Goal: Task Accomplishment & Management: Manage account settings

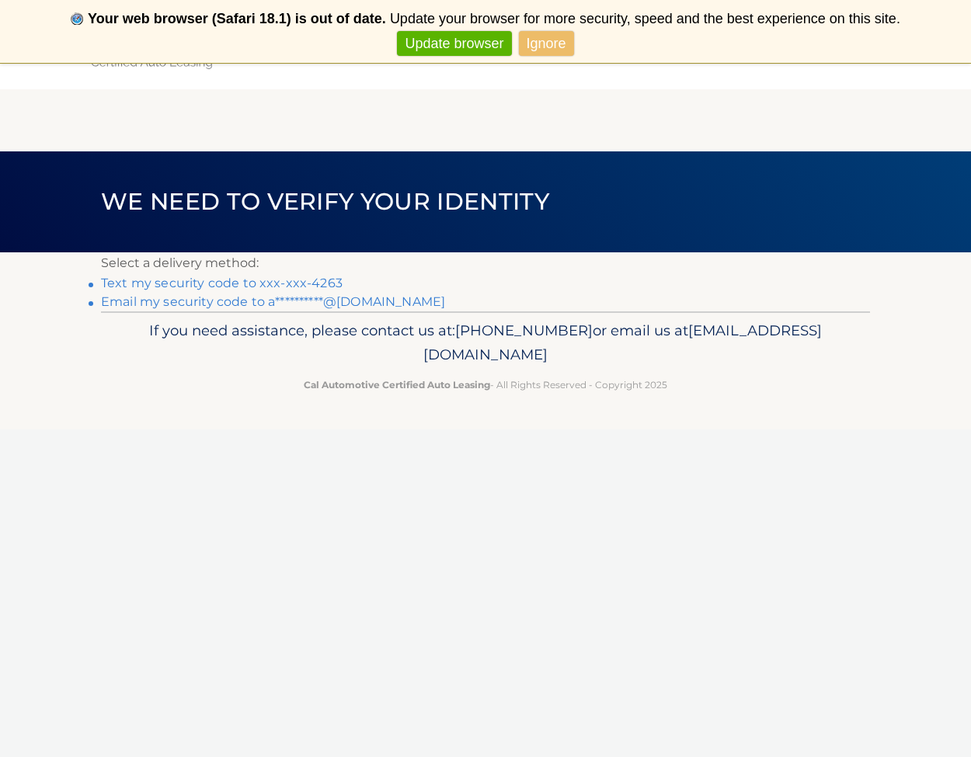
click at [273, 280] on link "Text my security code to xxx-xxx-4263" at bounding box center [221, 283] width 241 height 15
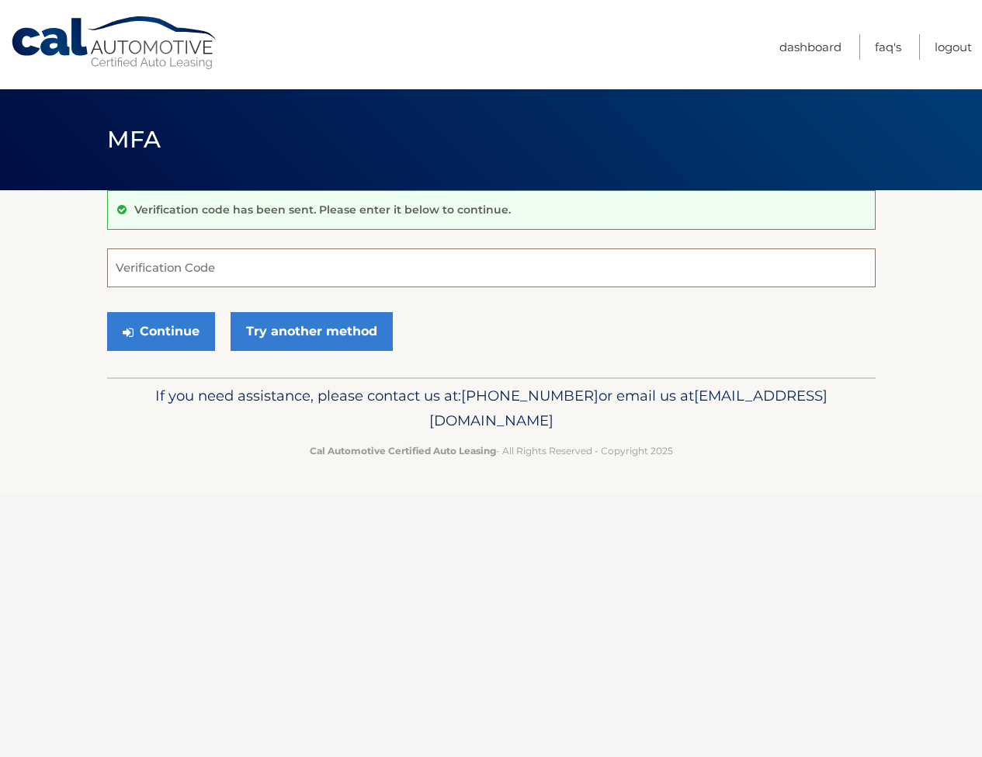
click at [254, 270] on input "Verification Code" at bounding box center [491, 267] width 769 height 39
type input "480764"
click at [160, 331] on button "Continue" at bounding box center [161, 331] width 108 height 39
click at [172, 333] on button "Continue" at bounding box center [161, 331] width 108 height 39
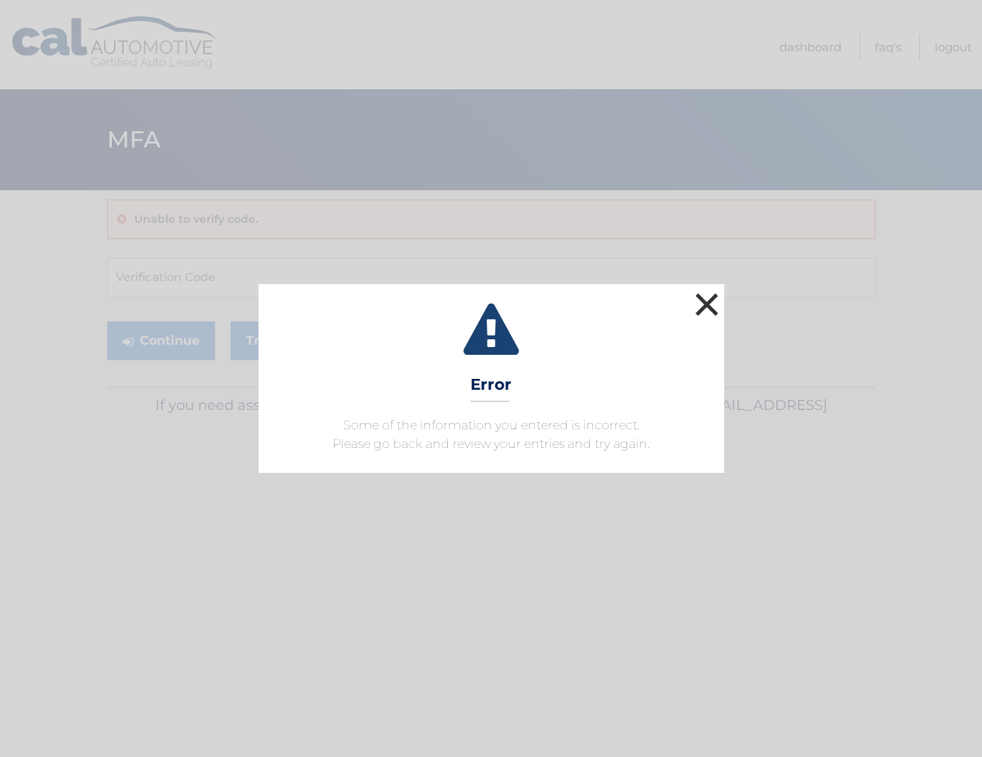
click at [707, 303] on button "×" at bounding box center [707, 304] width 31 height 31
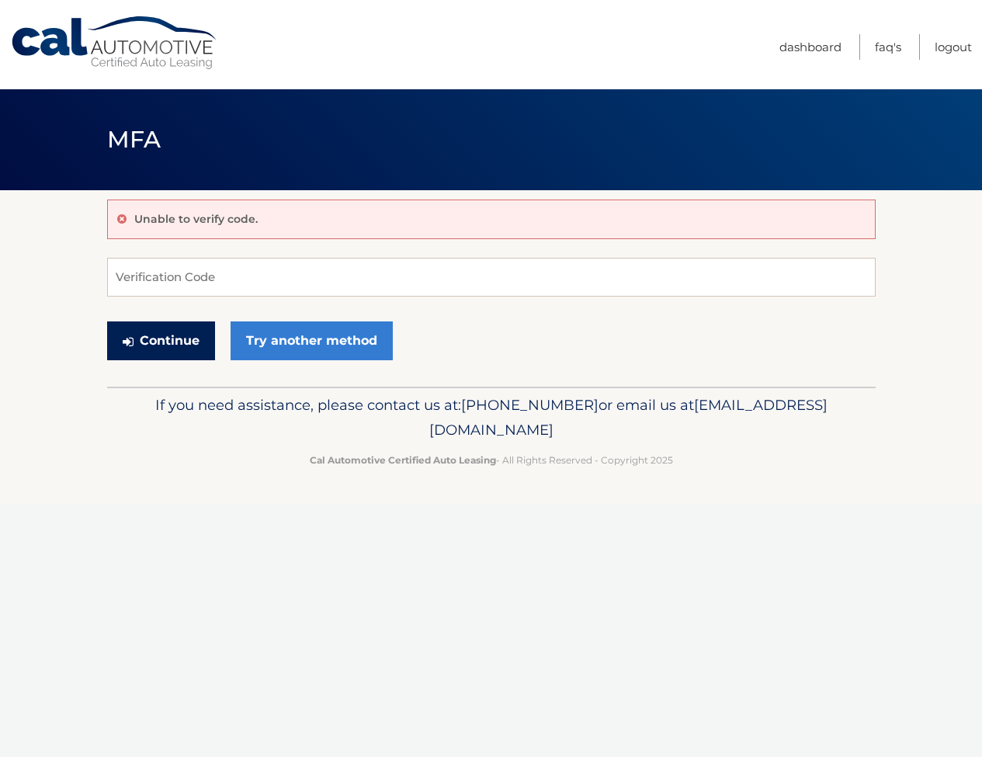
click at [182, 354] on button "Continue" at bounding box center [161, 340] width 108 height 39
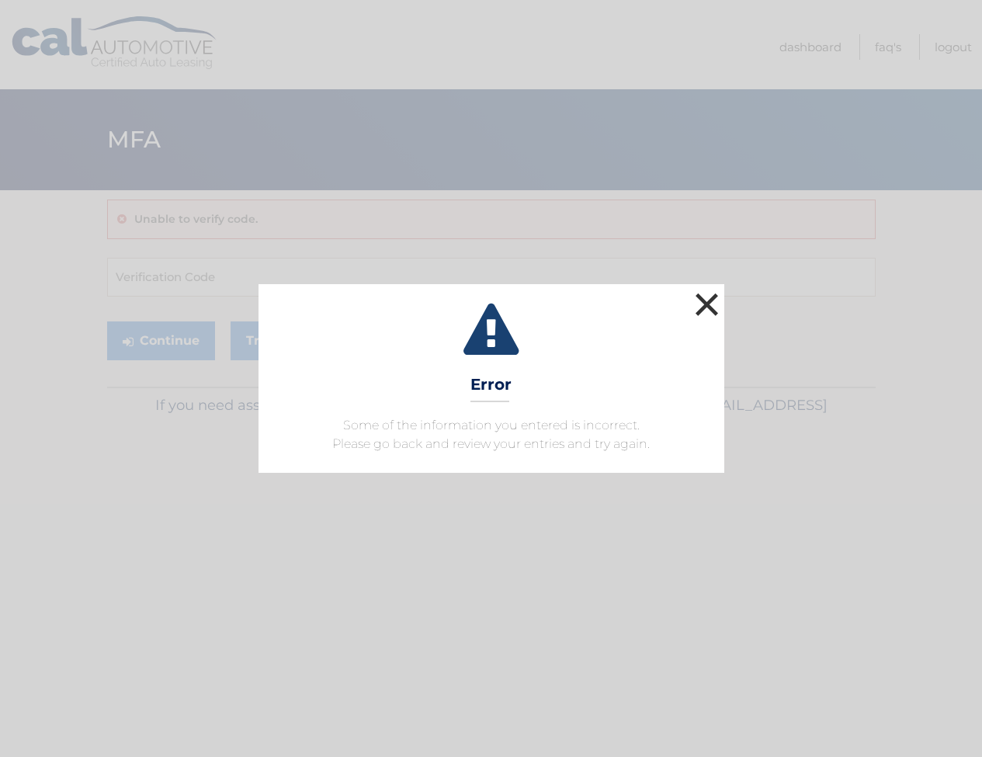
click at [704, 307] on button "×" at bounding box center [707, 304] width 31 height 31
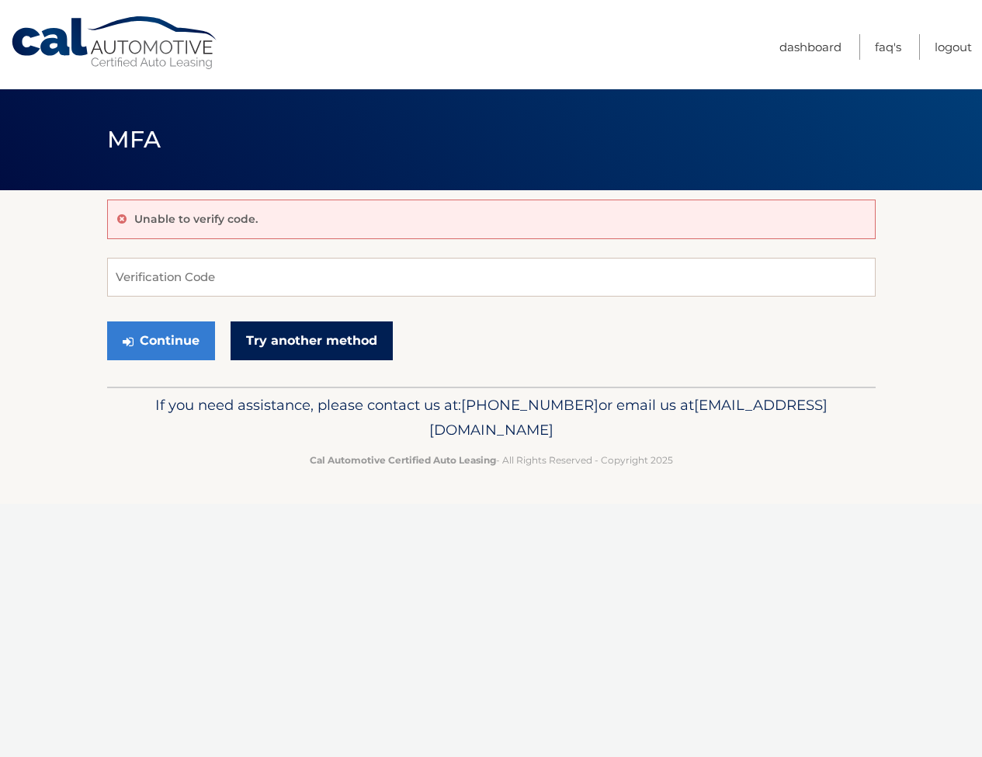
click at [289, 329] on link "Try another method" at bounding box center [312, 340] width 162 height 39
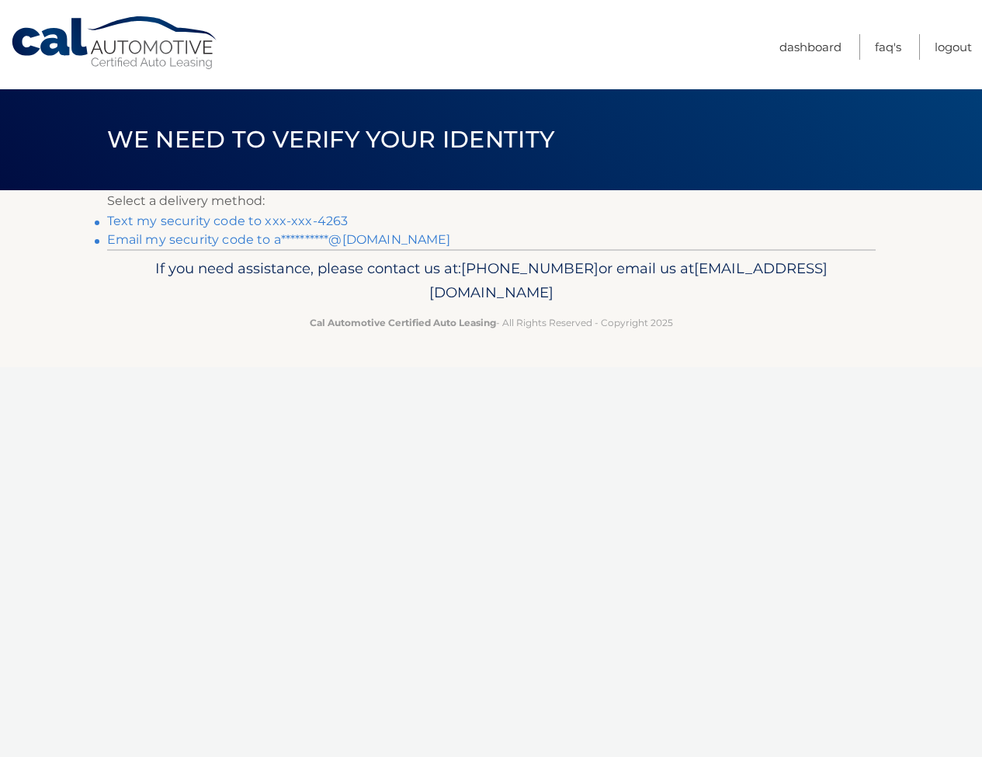
click at [245, 219] on link "Text my security code to xxx-xxx-4263" at bounding box center [227, 221] width 241 height 15
